Goal: Check status: Check status

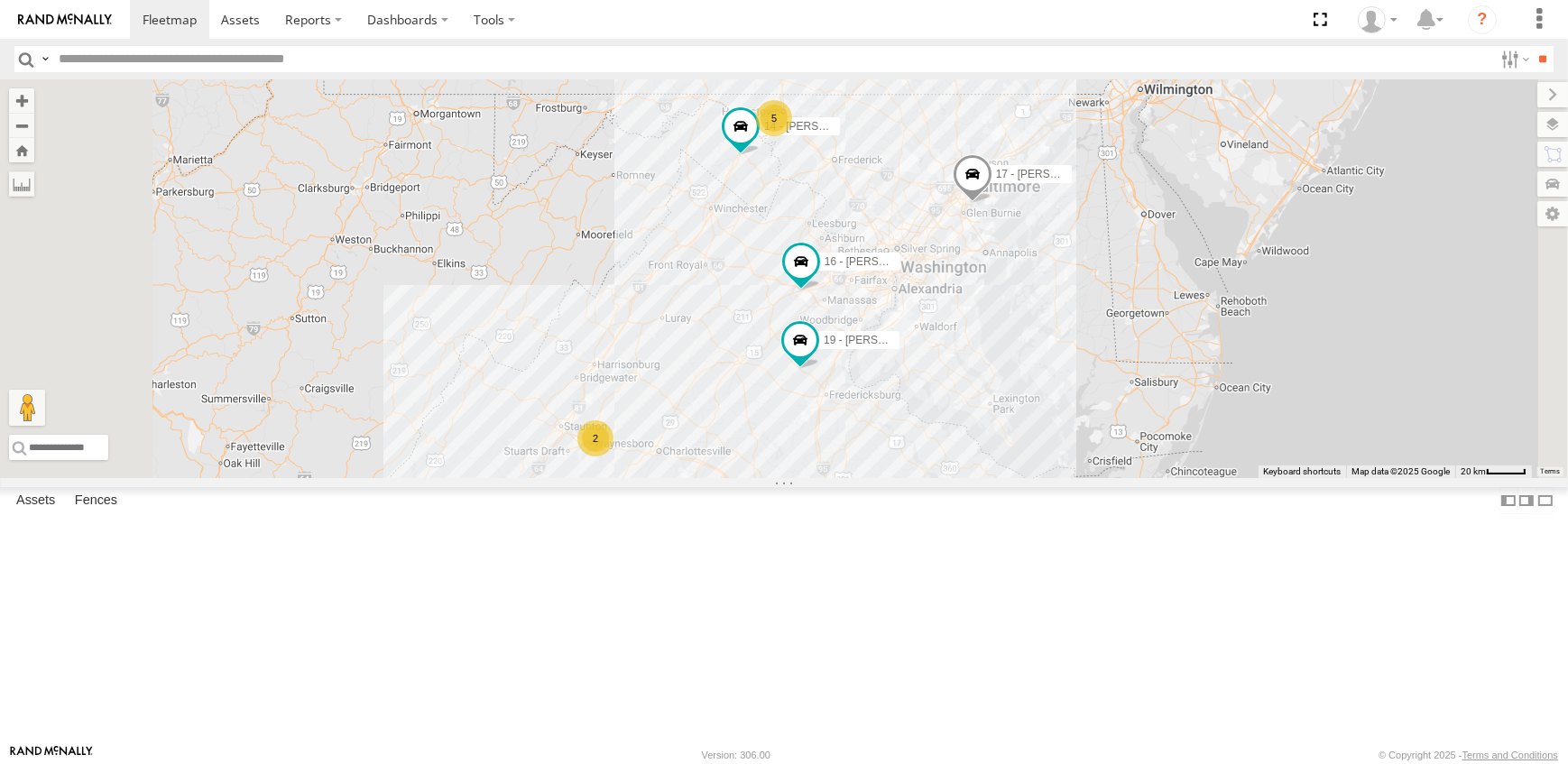
click at [0, 0] on span at bounding box center [0, 0] width 0 height 0
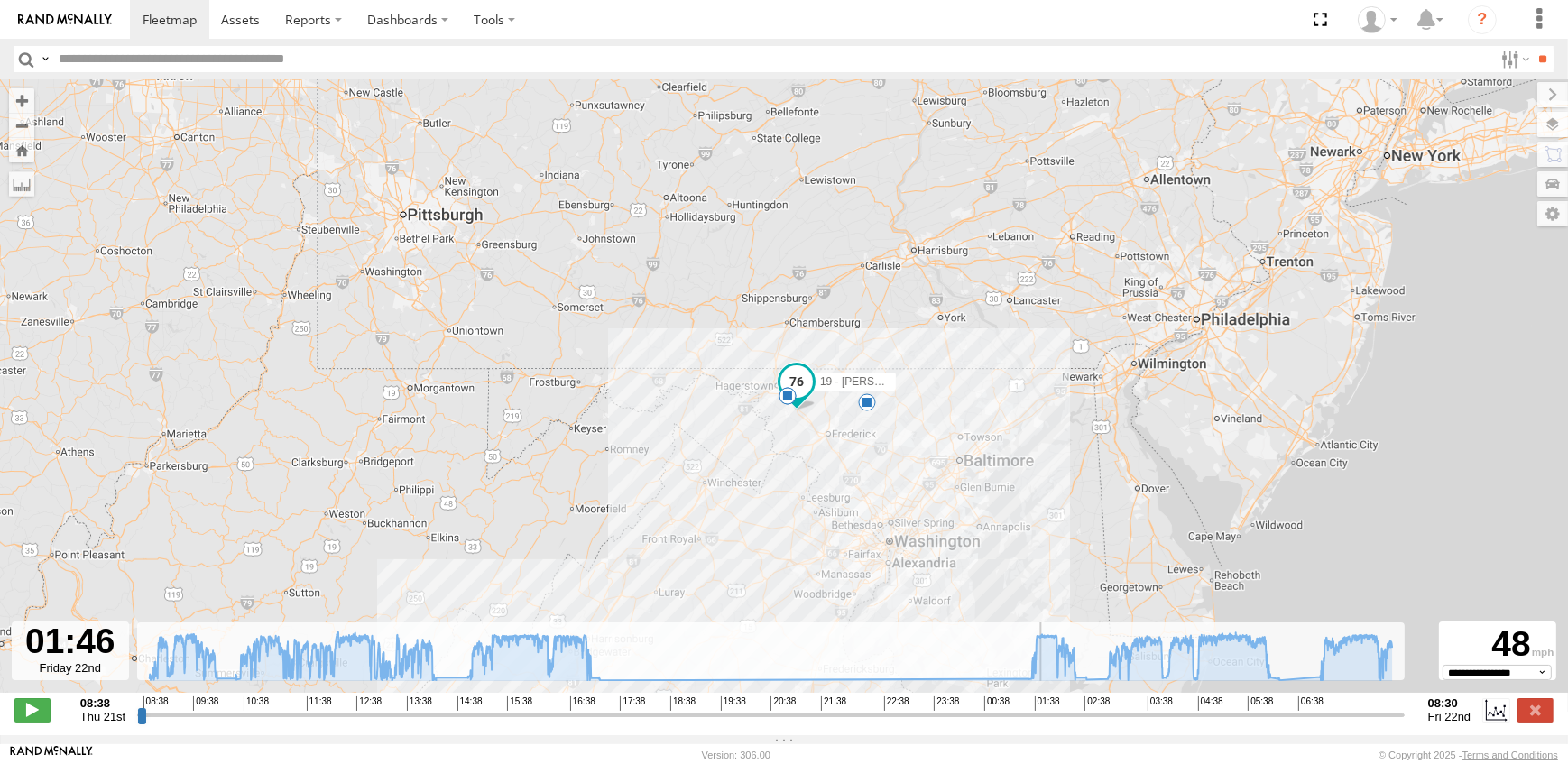
drag, startPoint x: 140, startPoint y: 728, endPoint x: 1042, endPoint y: 741, distance: 902.1
click at [1042, 723] on input "range" at bounding box center [771, 715] width 1268 height 17
drag, startPoint x: 1044, startPoint y: 721, endPoint x: 1033, endPoint y: 725, distance: 11.7
type input "**********"
click at [1033, 723] on input "range" at bounding box center [771, 715] width 1268 height 17
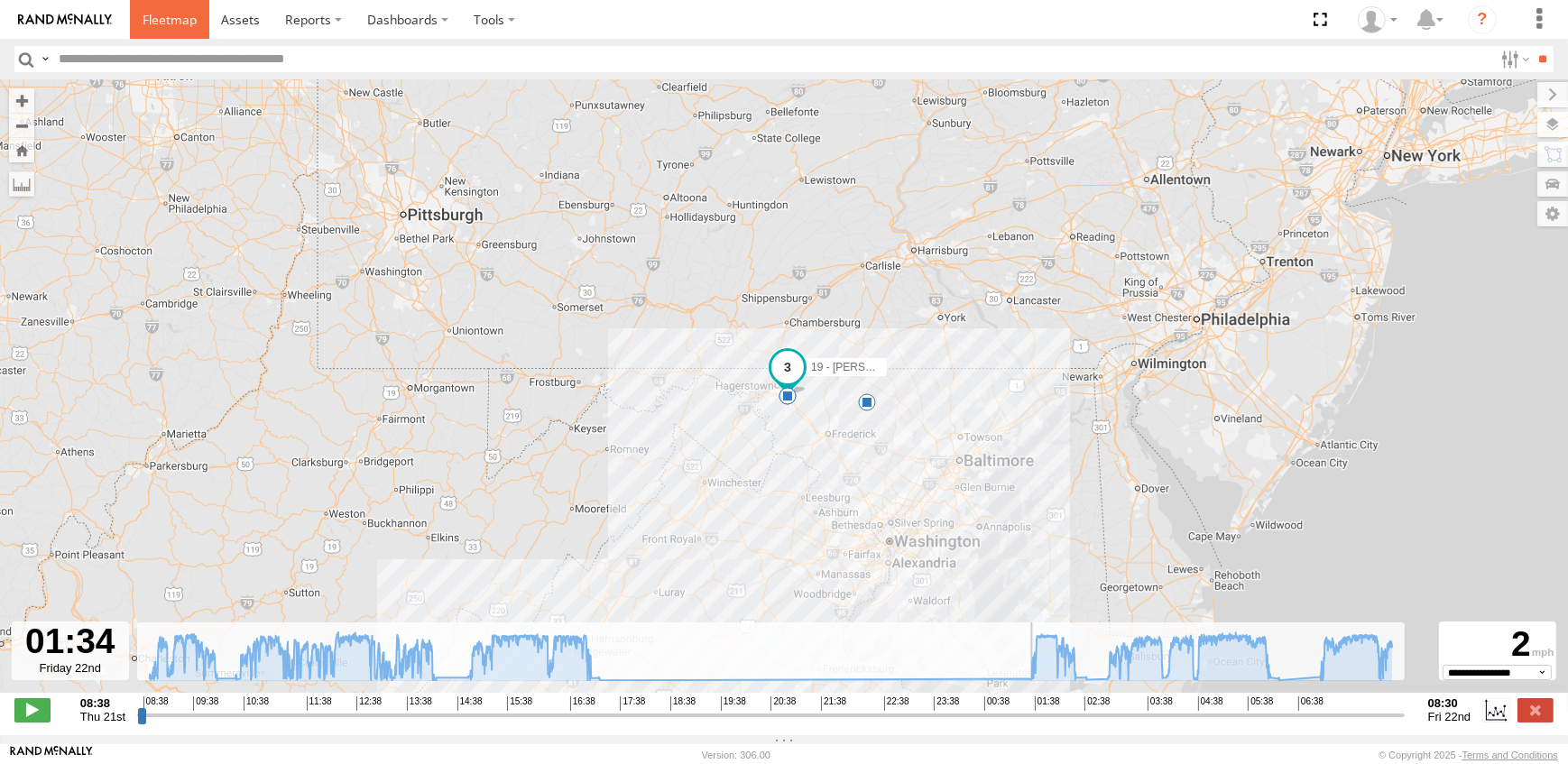
click at [165, 17] on span at bounding box center [169, 19] width 54 height 17
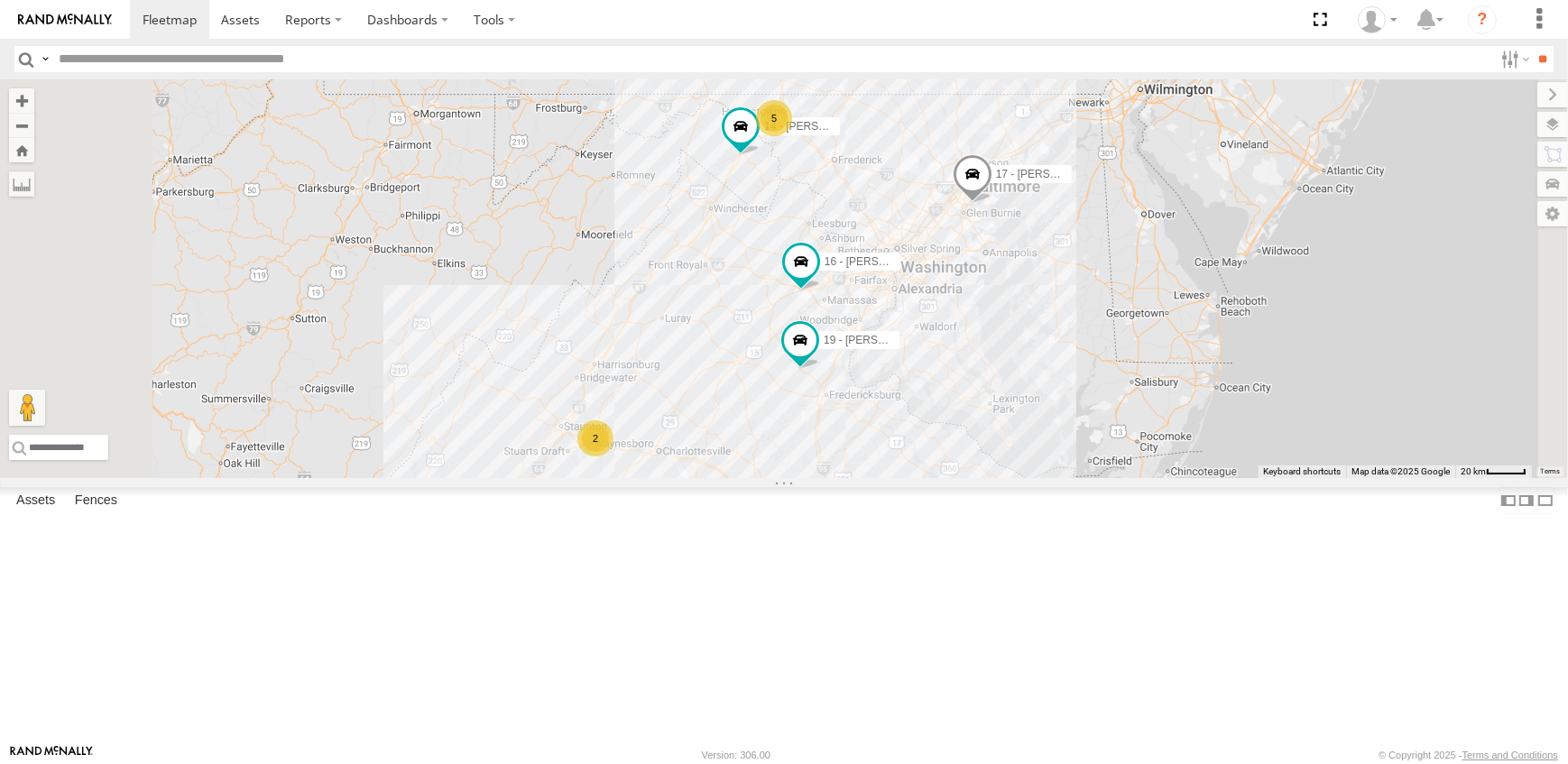
click at [0, 0] on span at bounding box center [0, 0] width 0 height 0
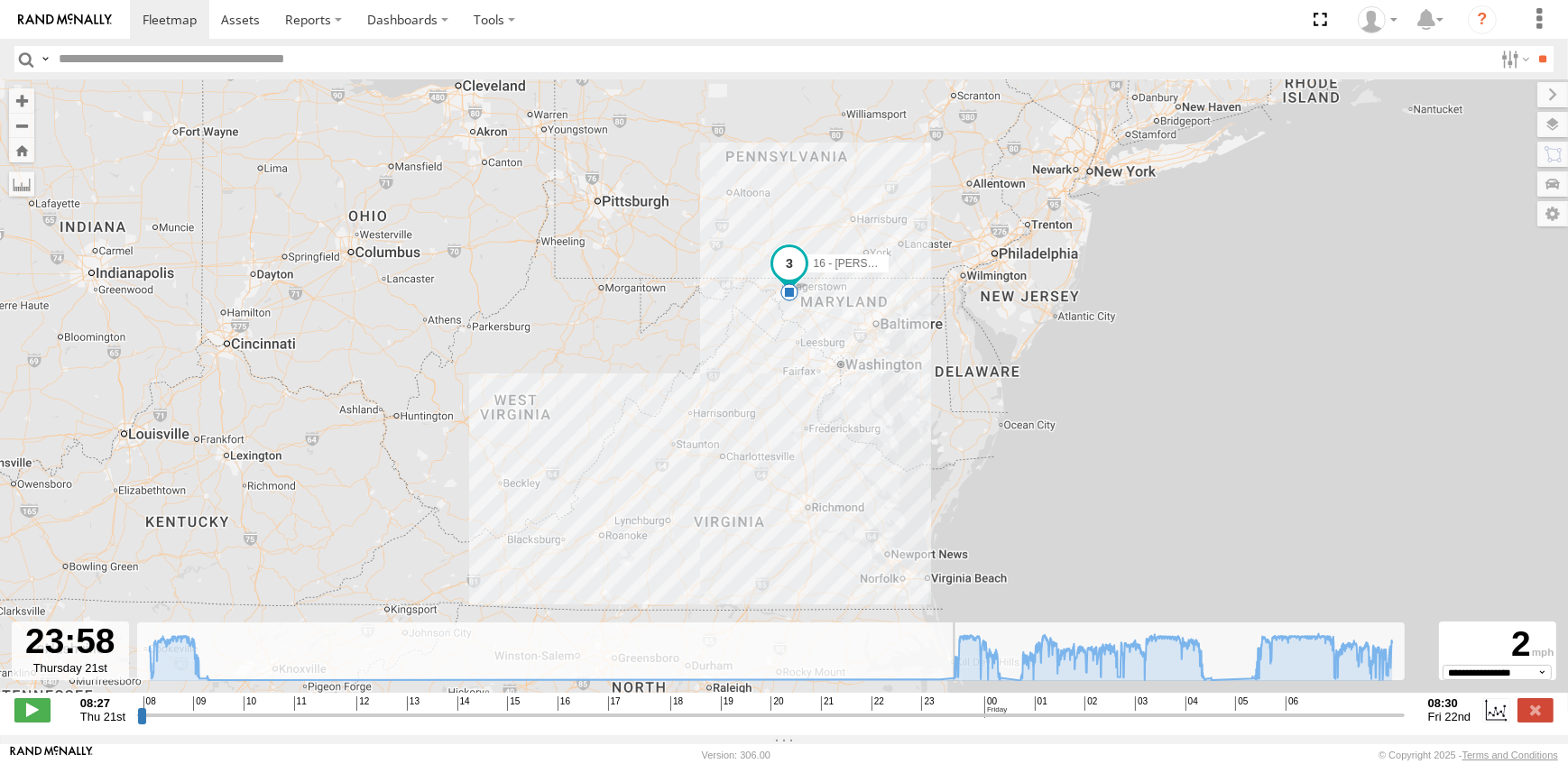
drag, startPoint x: 142, startPoint y: 724, endPoint x: 952, endPoint y: 744, distance: 810.2
click at [952, 723] on input "range" at bounding box center [771, 715] width 1268 height 17
drag, startPoint x: 950, startPoint y: 731, endPoint x: 1214, endPoint y: 771, distance: 267.0
type input "**********"
click at [1214, 723] on input "range" at bounding box center [771, 715] width 1268 height 17
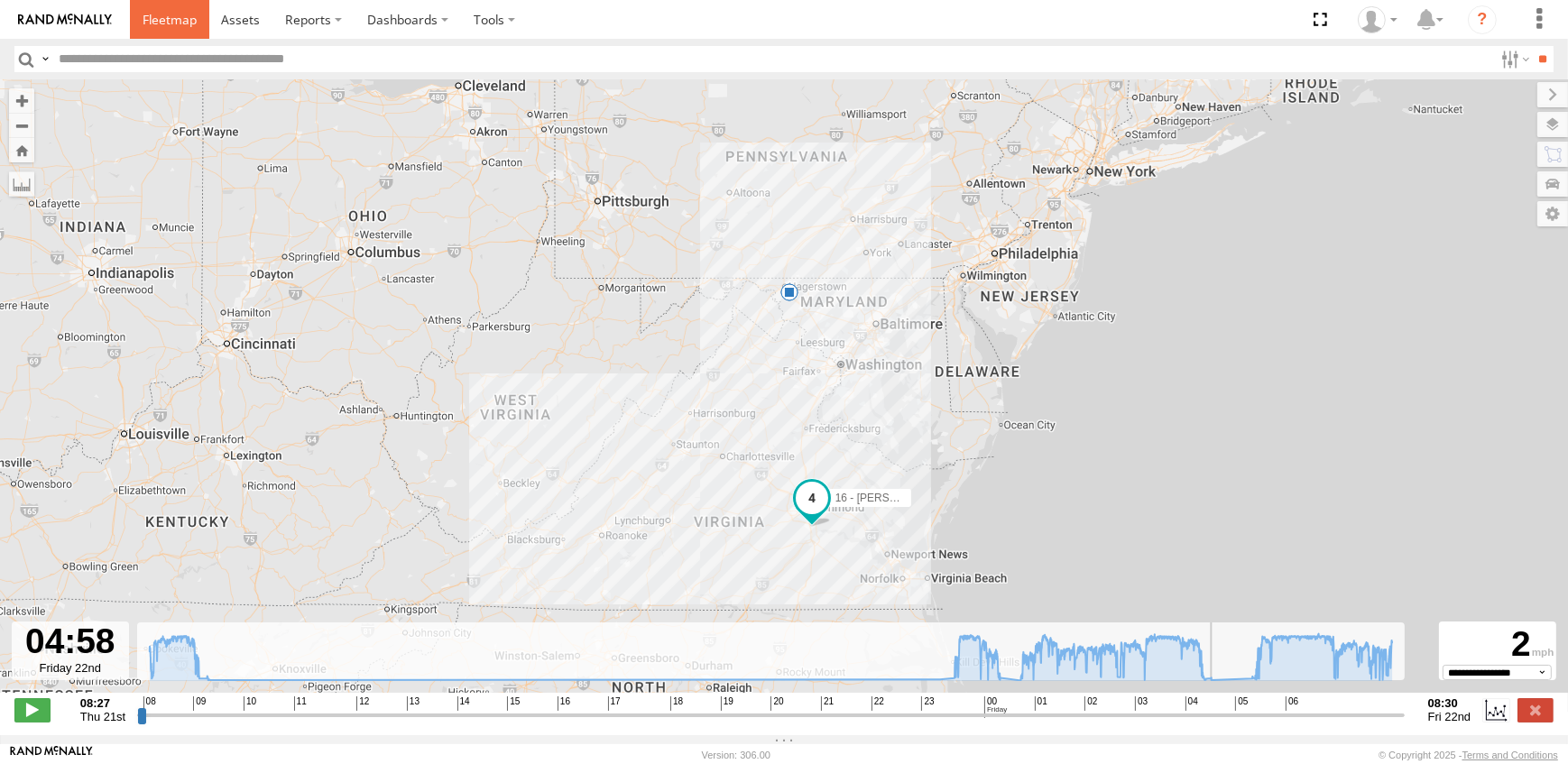
click at [161, 18] on span at bounding box center [169, 19] width 54 height 17
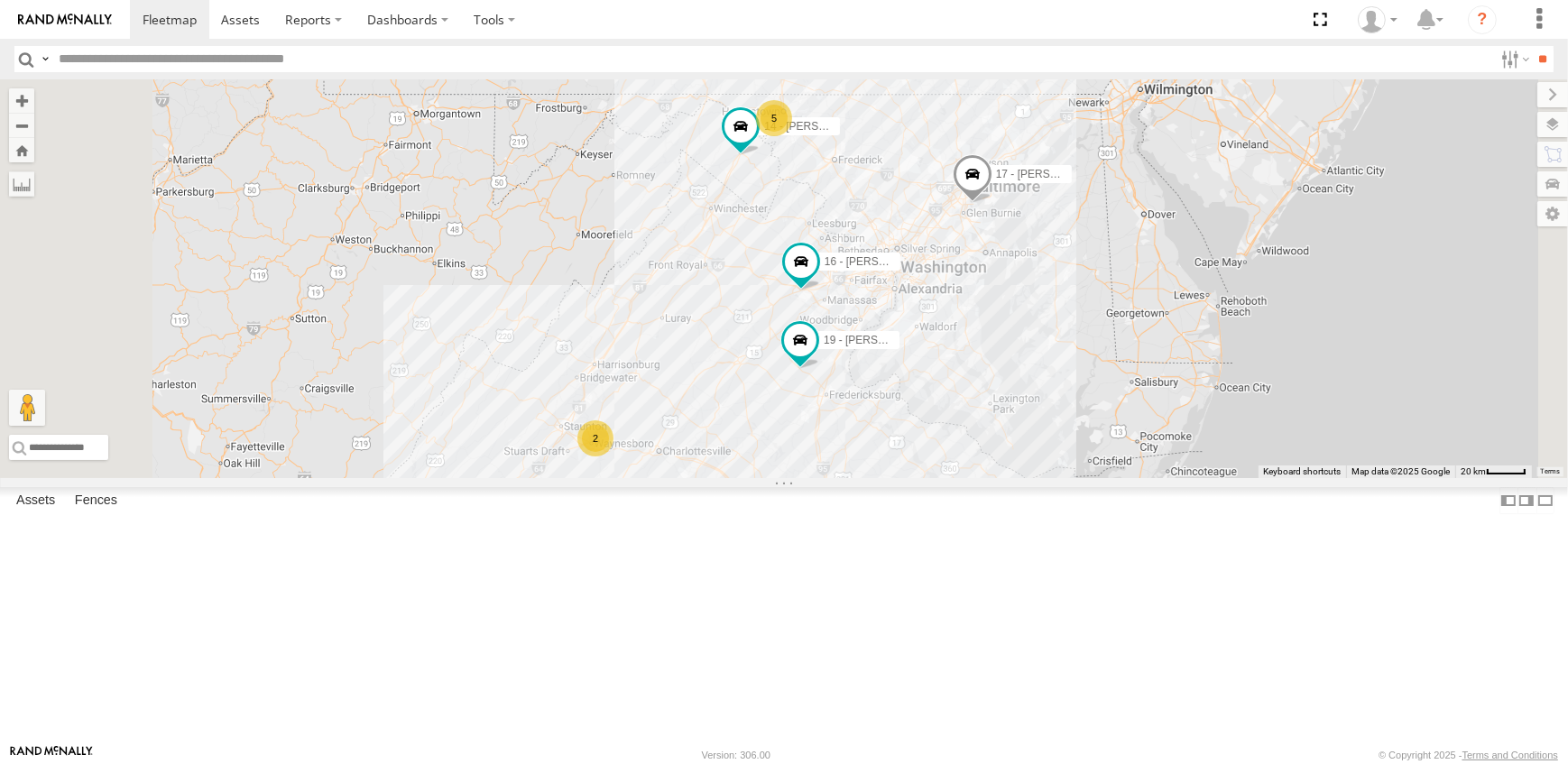
click at [0, 0] on span at bounding box center [0, 0] width 0 height 0
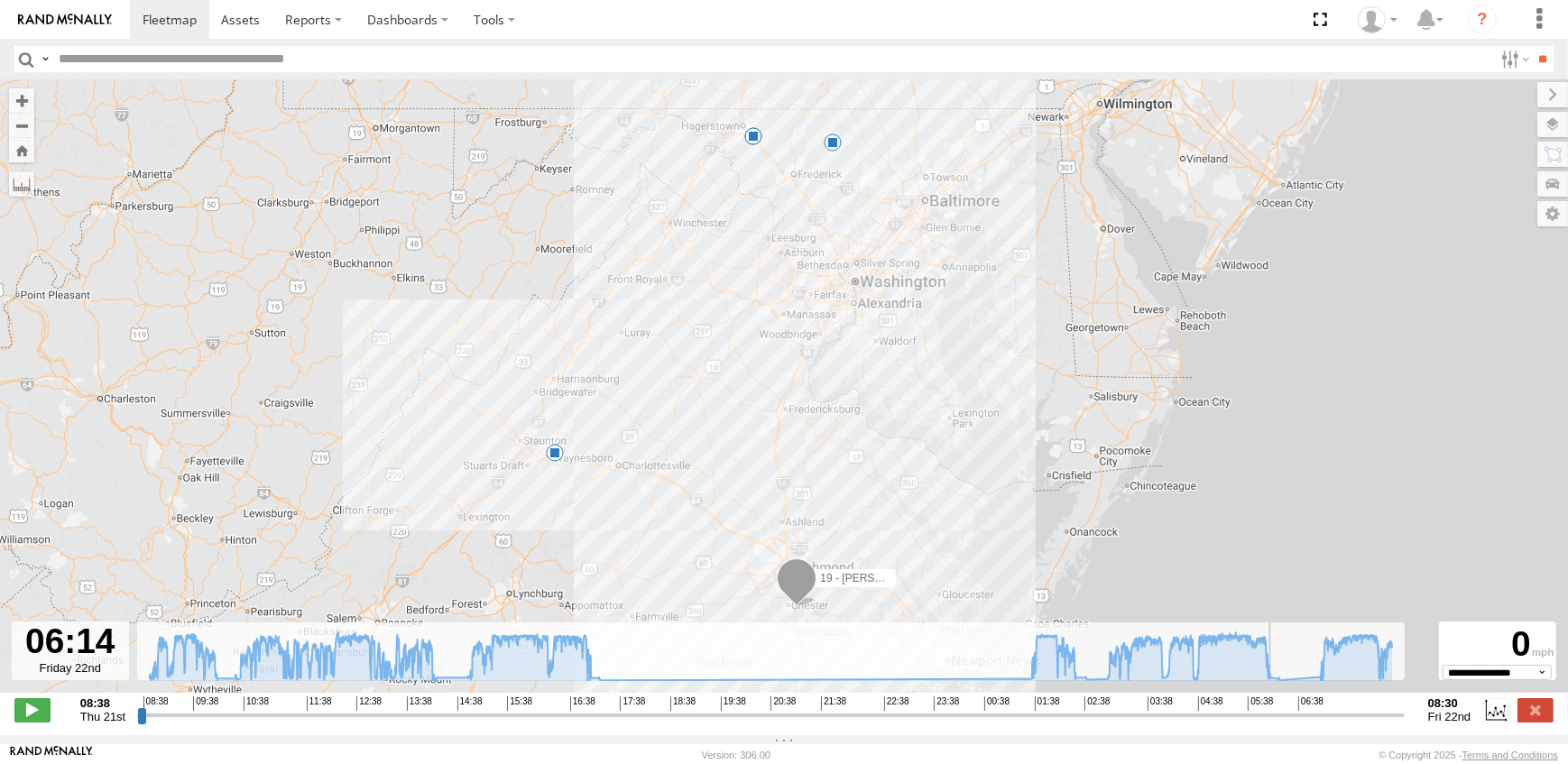
drag, startPoint x: 145, startPoint y: 725, endPoint x: 1279, endPoint y: 799, distance: 1136.4
type input "**********"
click at [1279, 723] on input "range" at bounding box center [771, 715] width 1268 height 17
click at [180, 27] on span at bounding box center [169, 19] width 54 height 17
